Goal: Task Accomplishment & Management: Manage account settings

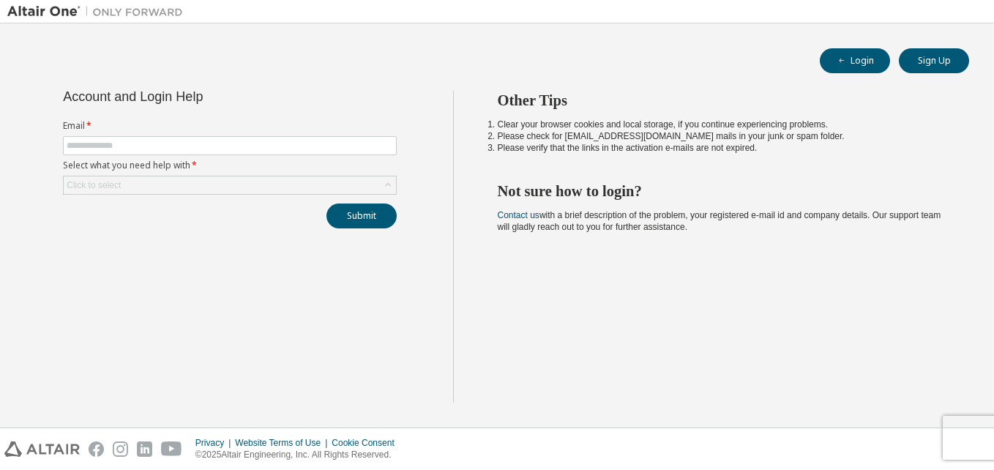
click at [236, 133] on form "Email * Select what you need help with * Click to select" at bounding box center [230, 157] width 334 height 75
click at [231, 148] on input "text" at bounding box center [230, 146] width 327 height 12
type input "**********"
click at [204, 191] on div "Click to select" at bounding box center [230, 185] width 332 height 18
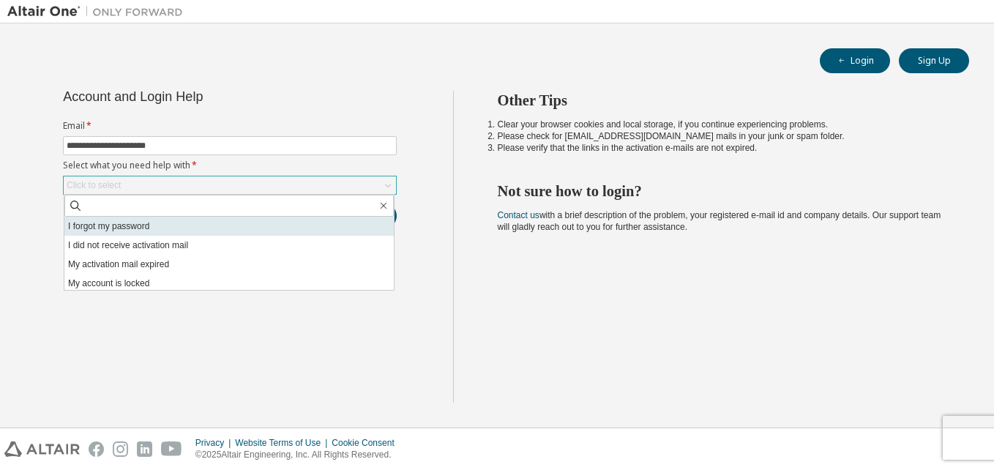
click at [186, 227] on li "I forgot my password" at bounding box center [228, 226] width 329 height 19
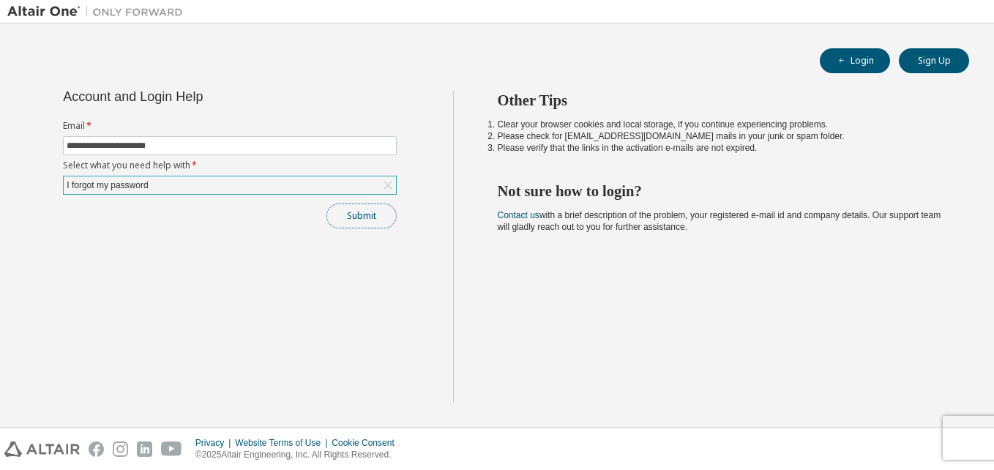
click at [342, 222] on button "Submit" at bounding box center [362, 216] width 70 height 25
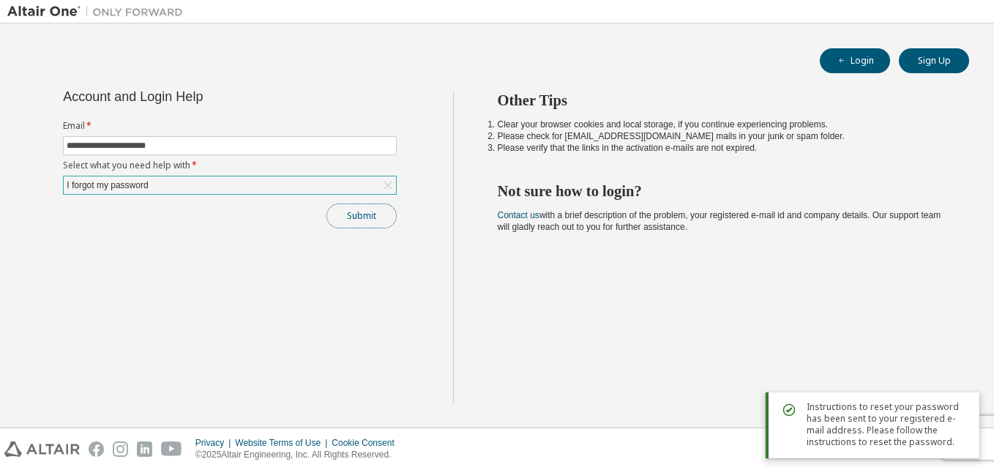
click at [373, 219] on button "Submit" at bounding box center [362, 216] width 70 height 25
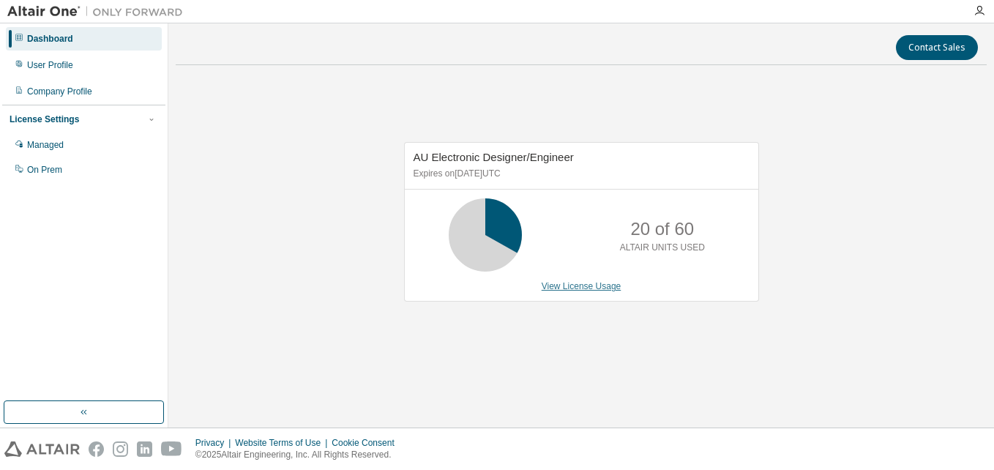
click at [554, 281] on link "View License Usage" at bounding box center [582, 286] width 80 height 10
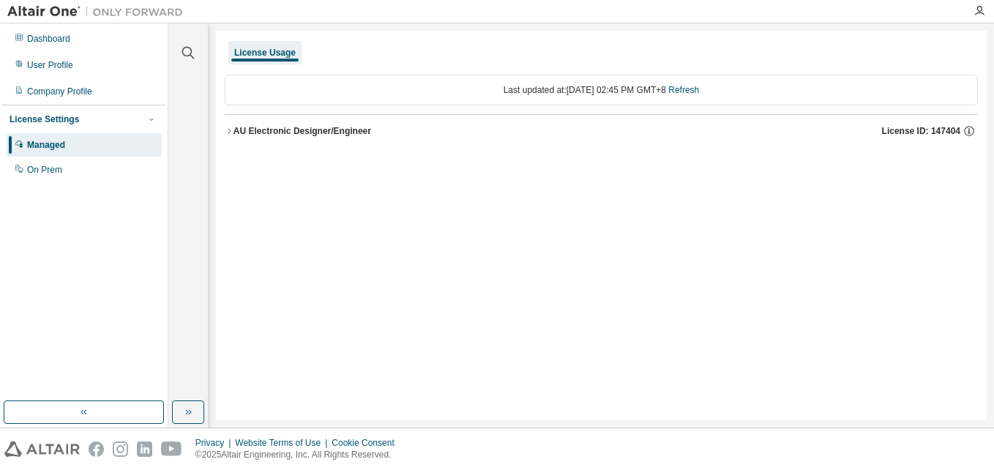
click at [252, 137] on div "AU Electronic Designer/Engineer License ID: 147404" at bounding box center [606, 130] width 745 height 13
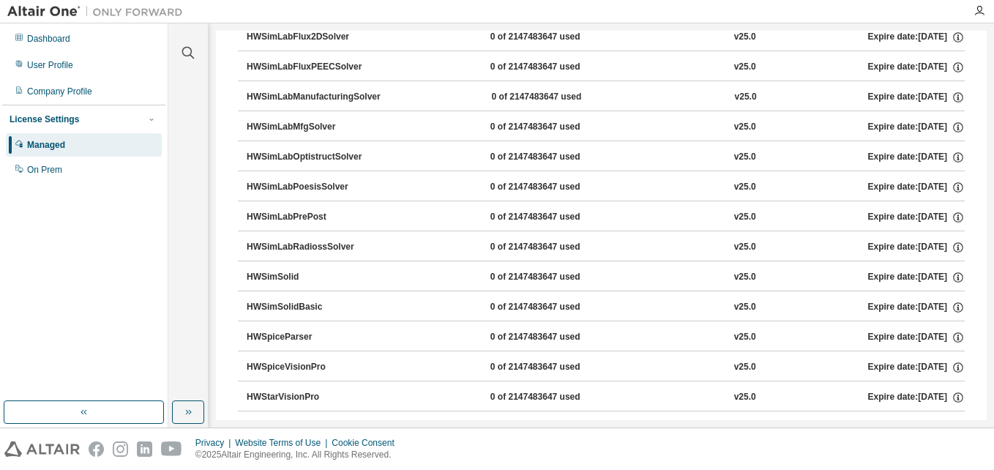
scroll to position [3743, 0]
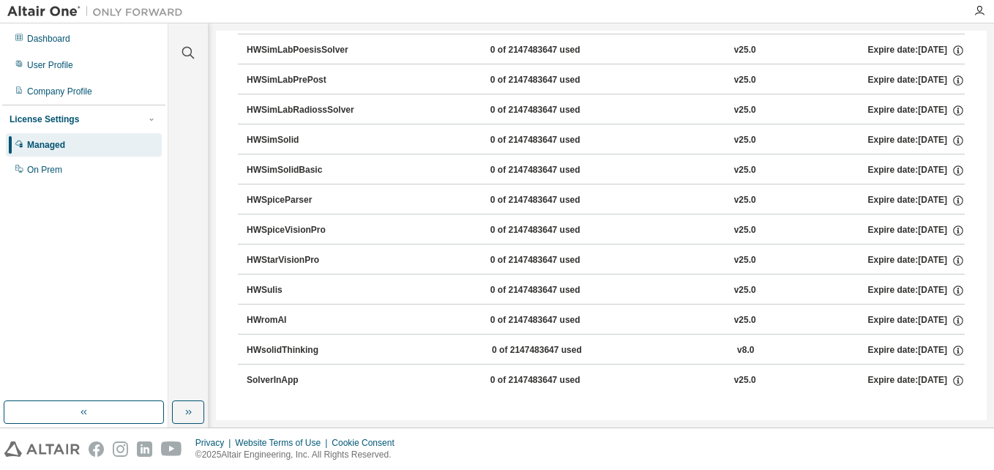
drag, startPoint x: 990, startPoint y: 400, endPoint x: 986, endPoint y: 24, distance: 375.6
click at [986, 24] on div "Clear all Collapse on share string Yes No Only used licenses Yes No Only my usa…" at bounding box center [581, 225] width 826 height 404
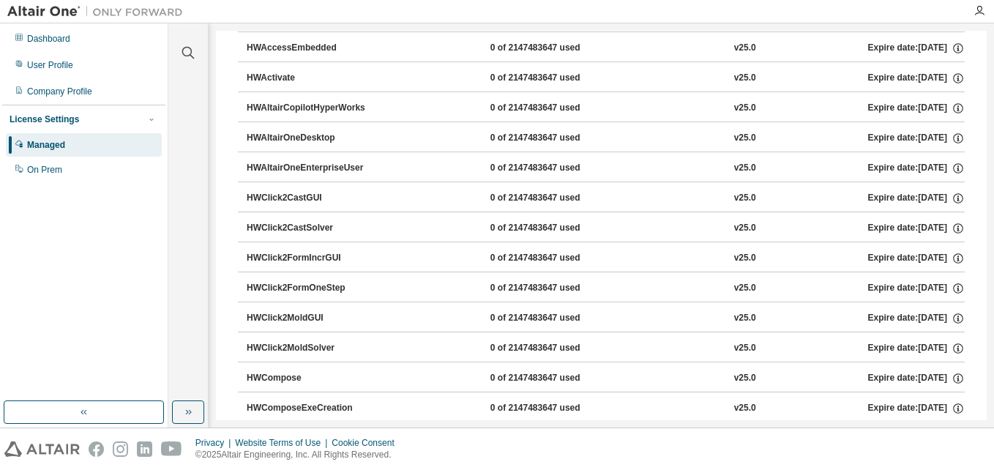
scroll to position [0, 0]
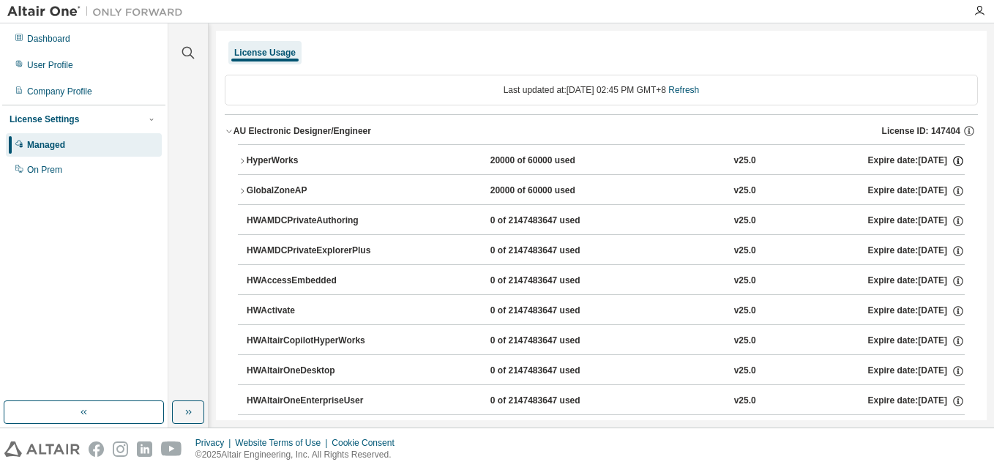
click at [952, 159] on icon "button" at bounding box center [958, 160] width 13 height 13
